Goal: Find specific page/section: Find specific page/section

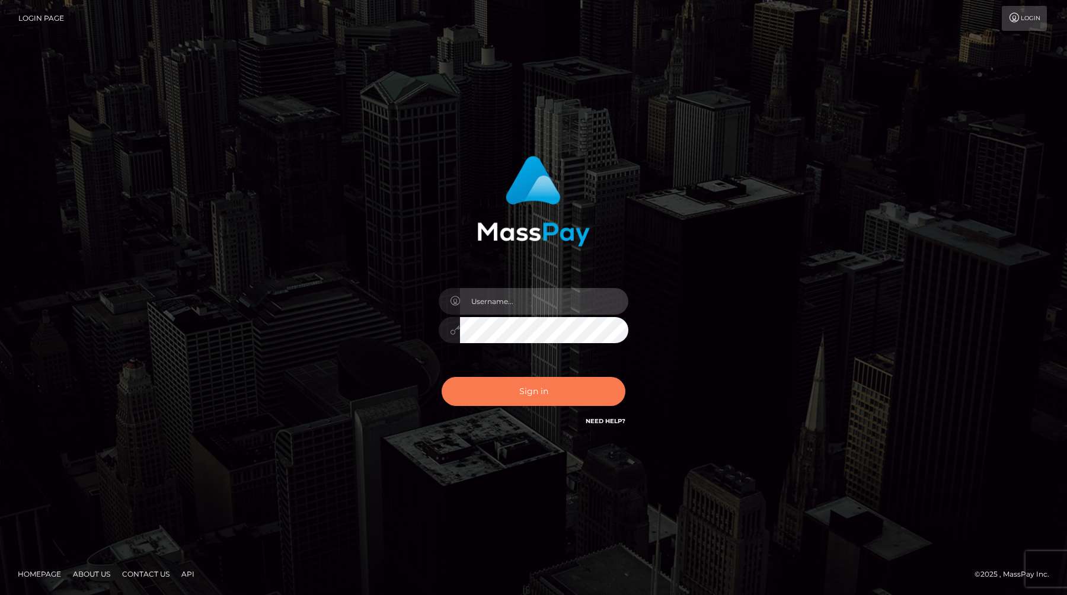
type input "anthony.club"
click at [548, 388] on button "Sign in" at bounding box center [534, 391] width 184 height 29
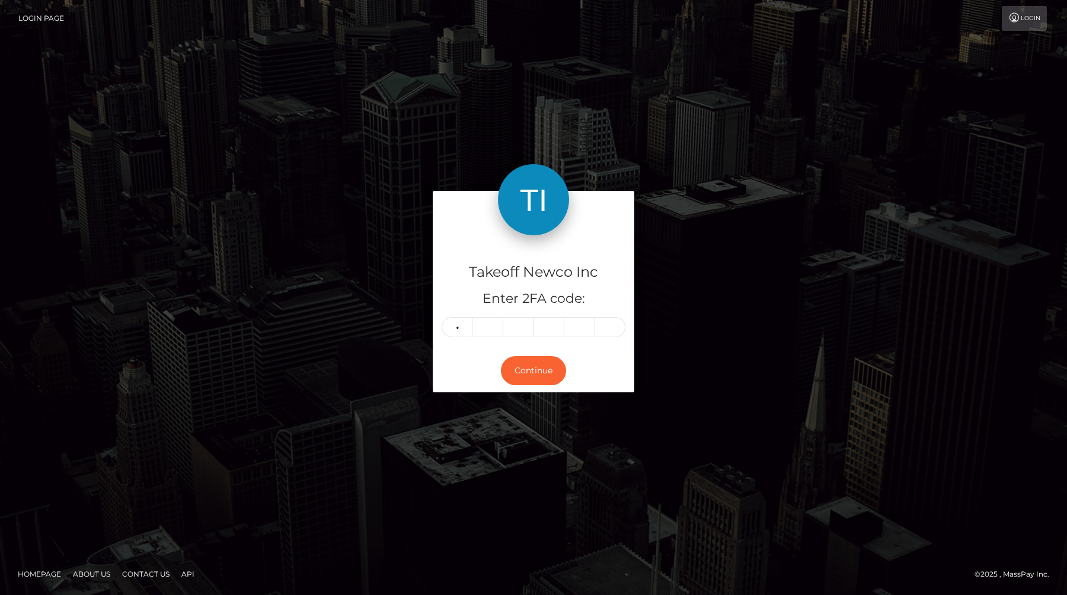
type input "7"
type input "8"
type input "0"
type input "7"
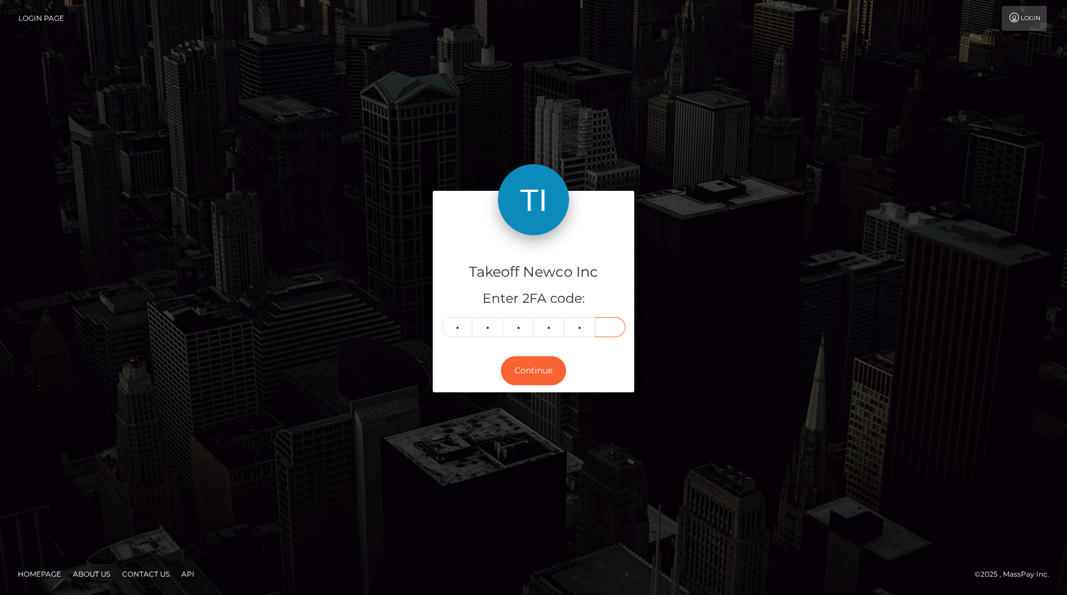
type input "4"
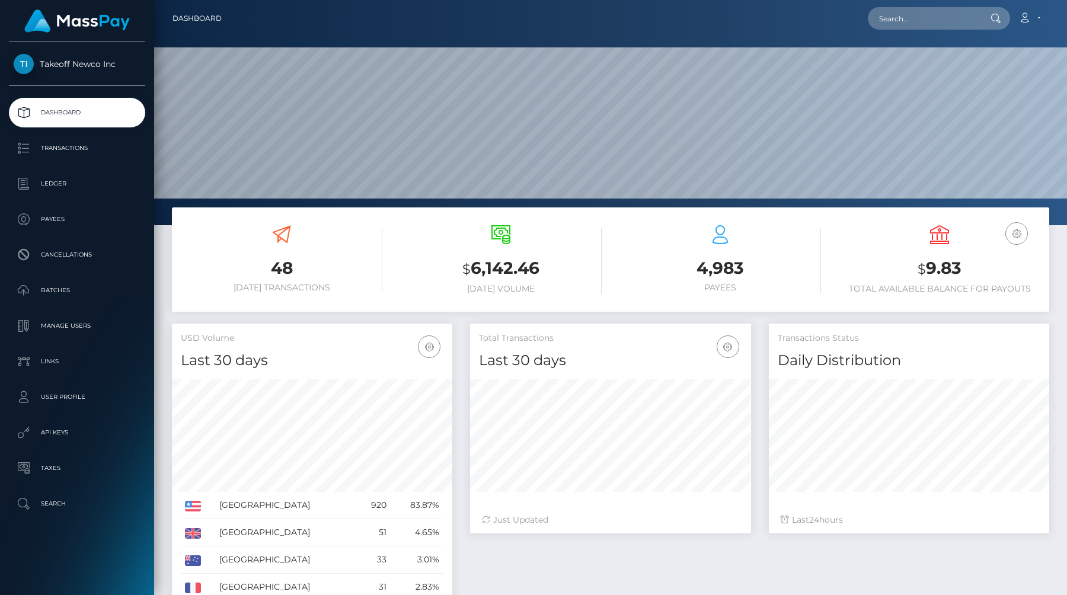
scroll to position [210, 280]
click at [70, 135] on link "Transactions" at bounding box center [77, 148] width 136 height 30
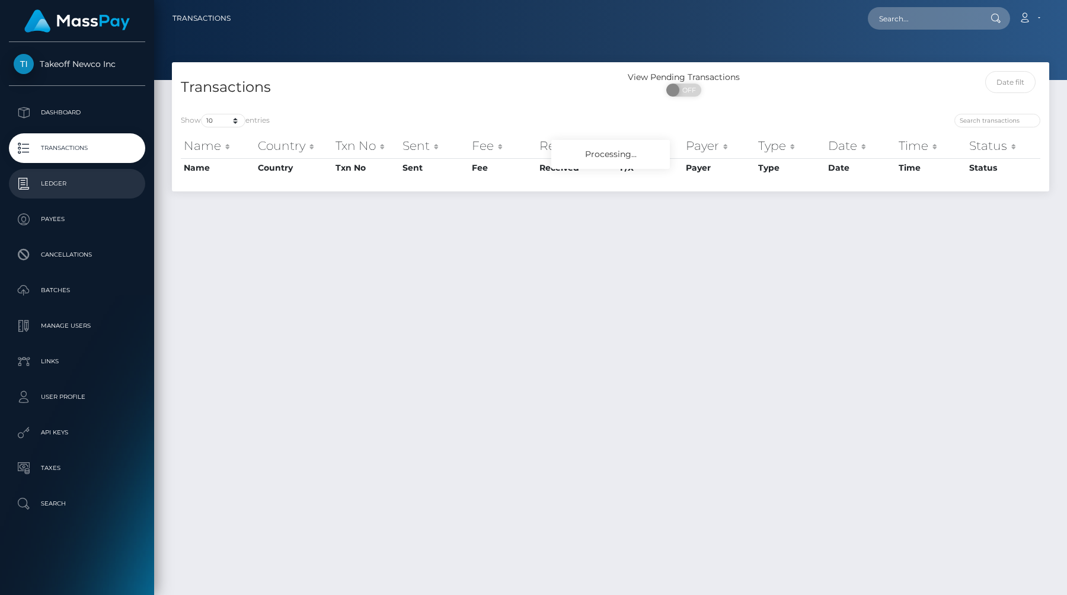
click at [41, 178] on p "Ledger" at bounding box center [77, 184] width 127 height 18
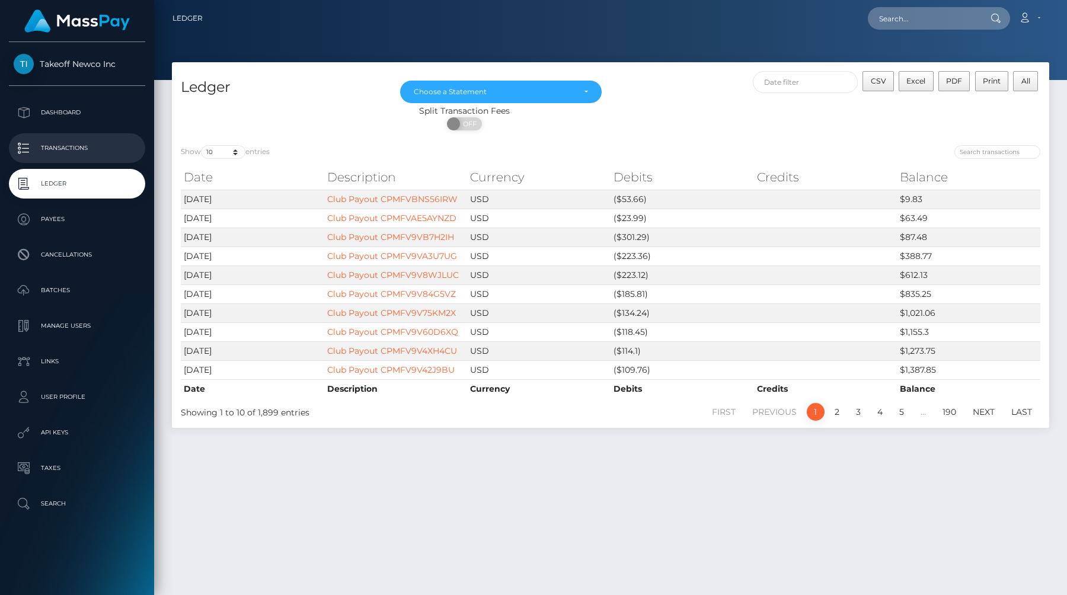
click at [77, 140] on p "Transactions" at bounding box center [77, 148] width 127 height 18
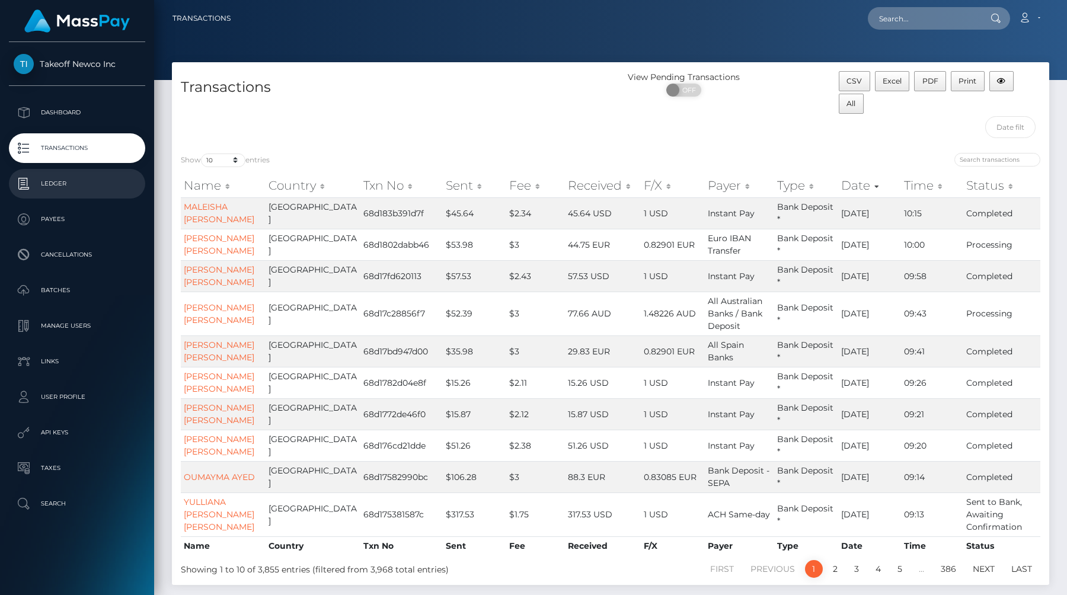
click at [62, 174] on link "Ledger" at bounding box center [77, 184] width 136 height 30
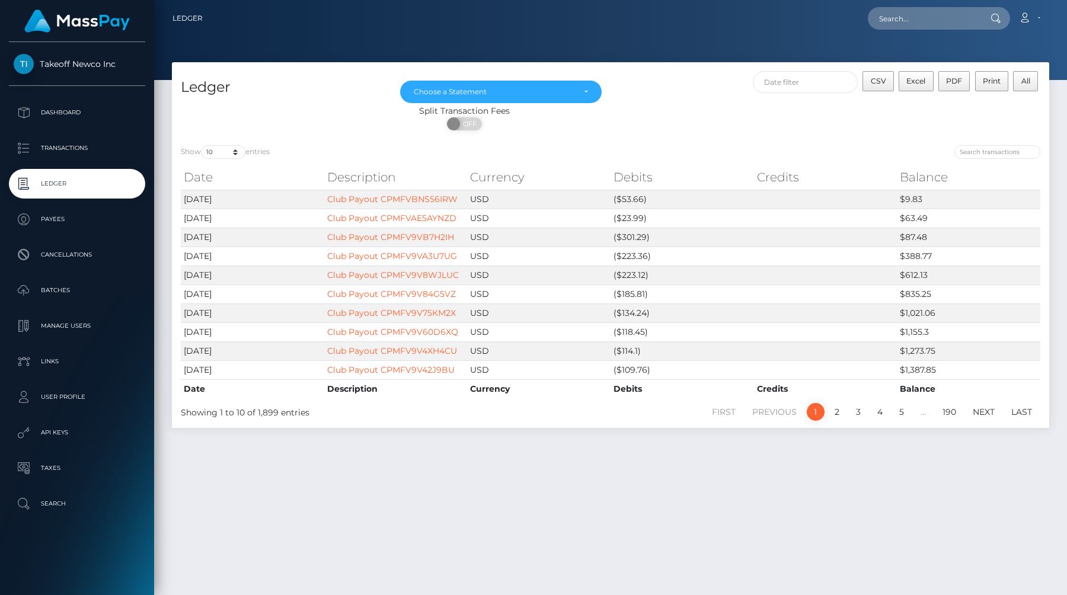
click at [212, 144] on div "Show 10 25 50 100 250 entries Date Description Currency Debits Credits Balance …" at bounding box center [610, 282] width 877 height 292
click at [215, 150] on select "10 25 50 100 250" at bounding box center [223, 152] width 44 height 14
click at [202, 145] on select "10 25 50 100 250" at bounding box center [223, 152] width 44 height 14
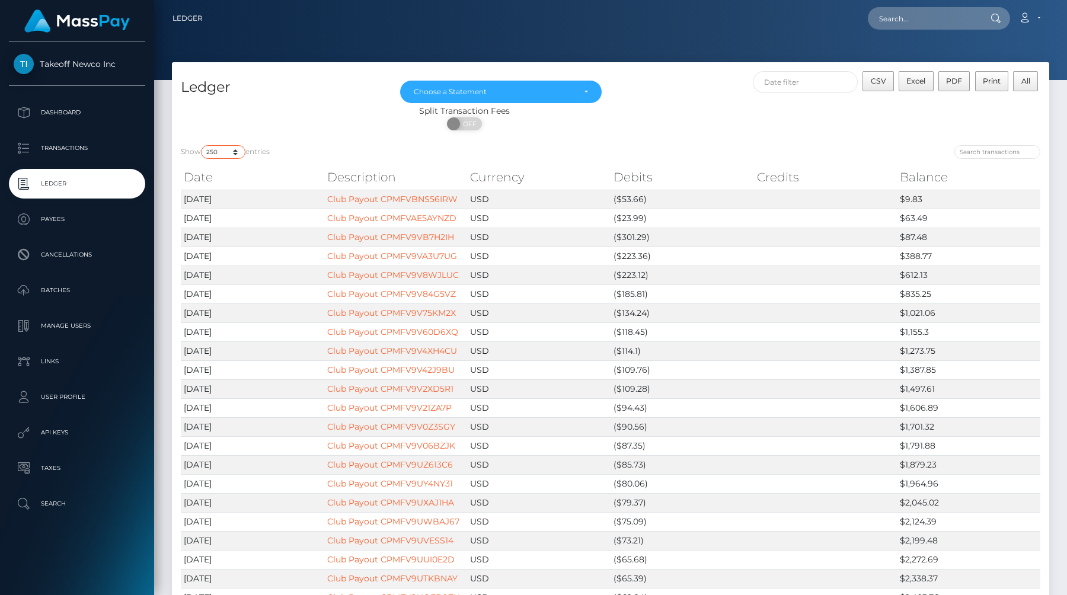
click at [232, 155] on select "10 25 50 100 250" at bounding box center [223, 152] width 44 height 14
select select "10"
click at [202, 145] on select "10 25 50 100 250" at bounding box center [223, 152] width 44 height 14
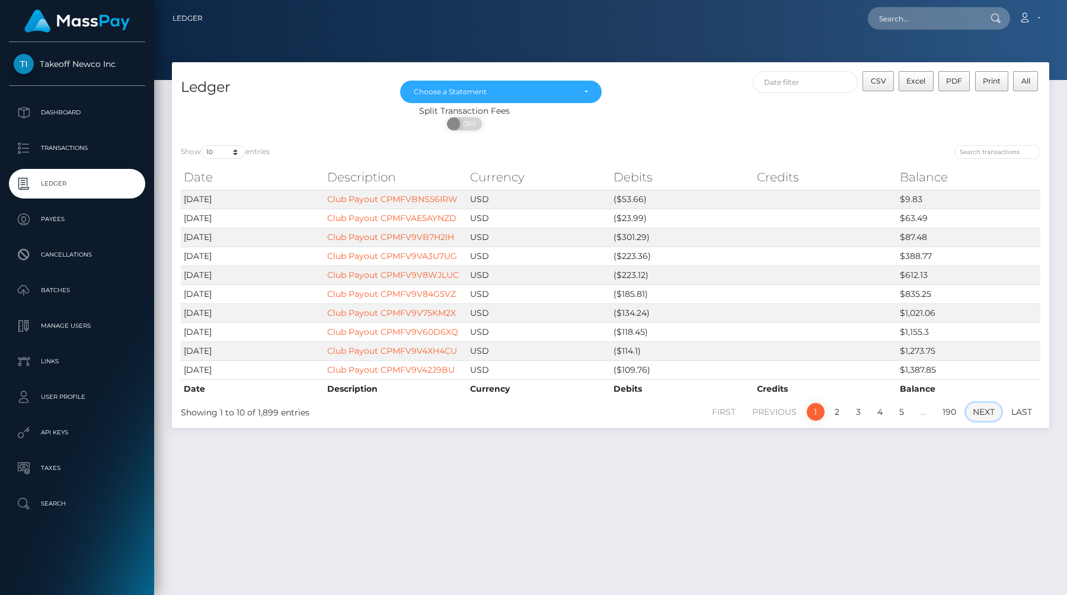
click at [986, 414] on link "Next" at bounding box center [983, 412] width 35 height 18
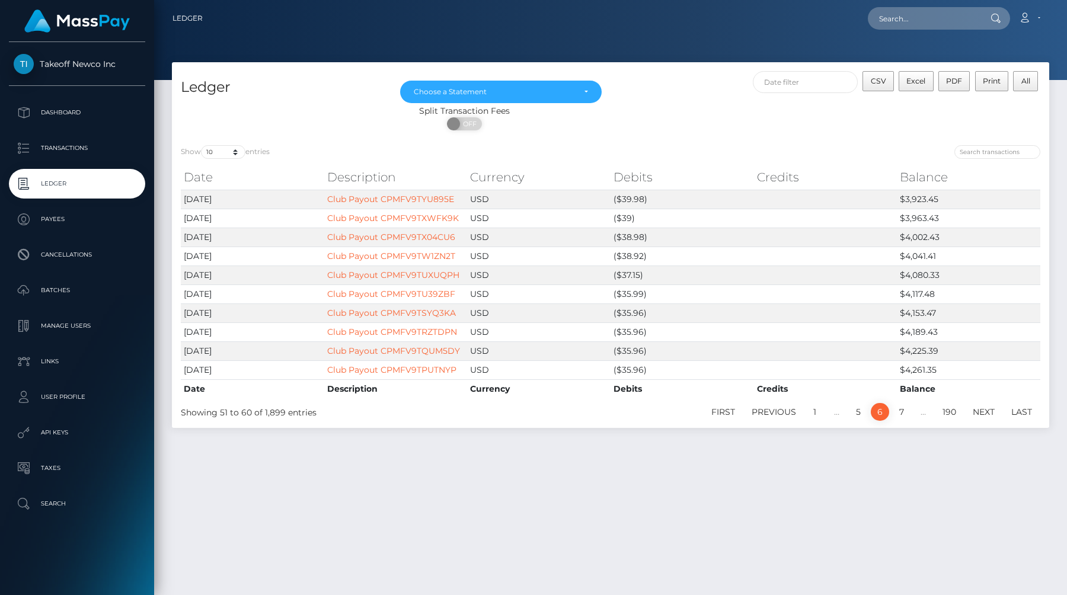
click at [986, 414] on link "Next" at bounding box center [983, 412] width 35 height 18
